Goal: Share content: Share content

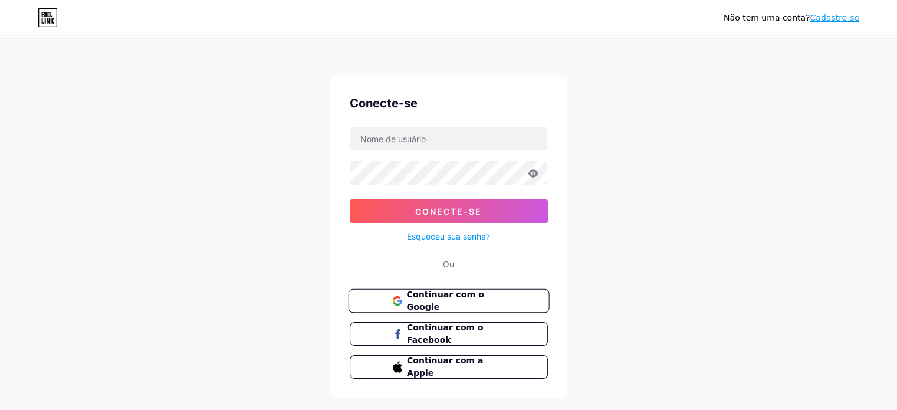
click at [484, 302] on font "Continuar com o Google" at bounding box center [444, 301] width 77 height 22
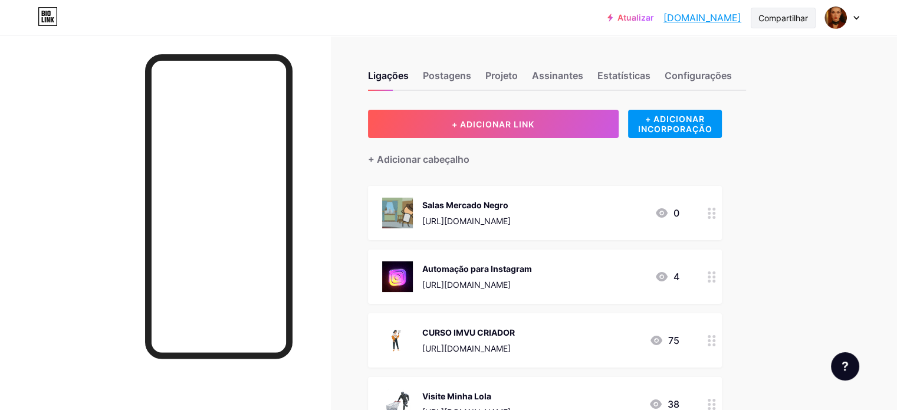
click at [766, 15] on font "Compartilhar" at bounding box center [784, 18] width 50 height 10
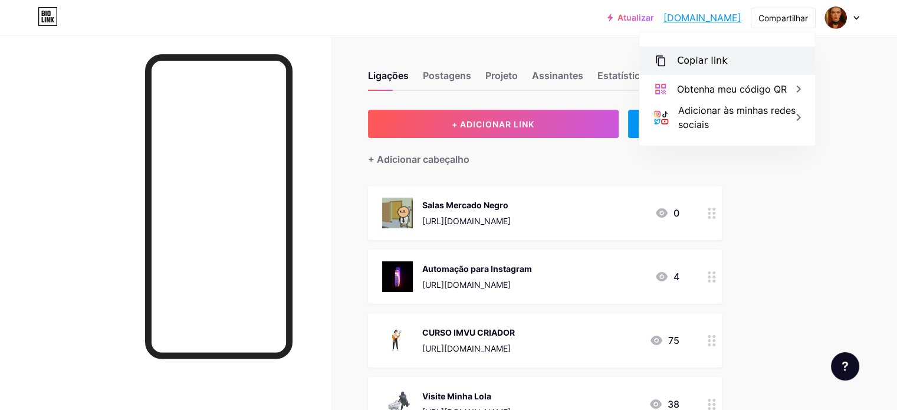
click at [741, 64] on div "Copiar link" at bounding box center [727, 61] width 176 height 28
click at [687, 61] on font "Copiar link" at bounding box center [702, 60] width 50 height 11
click at [764, 60] on div "Copiar link" at bounding box center [727, 61] width 176 height 28
click at [703, 61] on font "Copiar link" at bounding box center [702, 60] width 50 height 11
